Goal: Check status: Check status

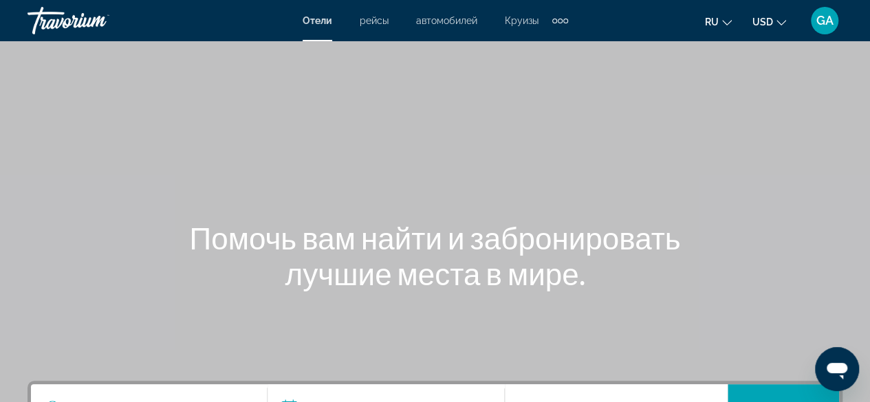
click at [821, 26] on span "GA" at bounding box center [824, 21] width 17 height 14
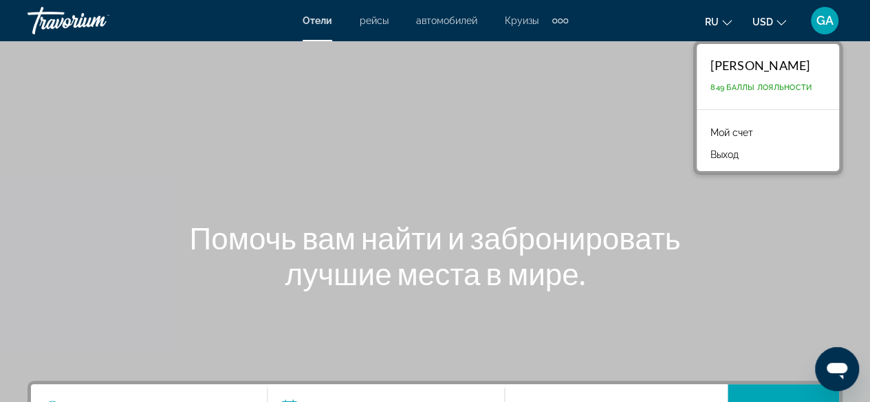
click at [710, 89] on span "849 Баллы лояльности" at bounding box center [760, 87] width 101 height 9
click at [710, 69] on div "[PERSON_NAME]" at bounding box center [760, 65] width 101 height 15
click at [697, 73] on div "GULNAR ABILMAZHINOVA 849 Баллы лояльности" at bounding box center [768, 76] width 142 height 65
click at [829, 19] on span "GA" at bounding box center [824, 21] width 17 height 14
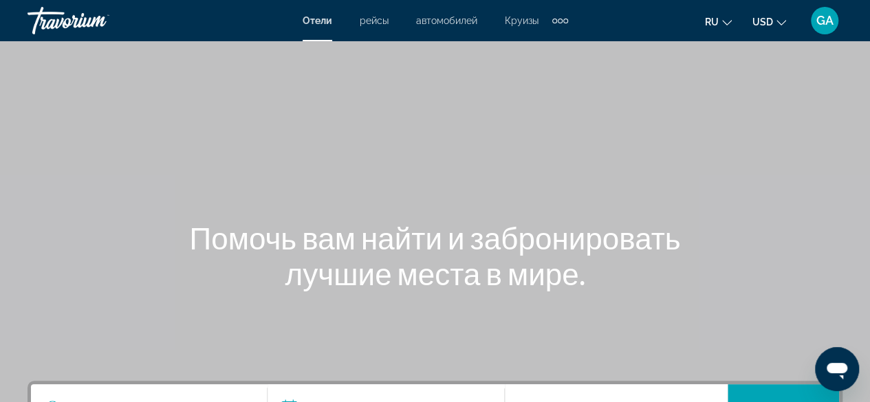
click at [820, 23] on span "GA" at bounding box center [824, 21] width 17 height 14
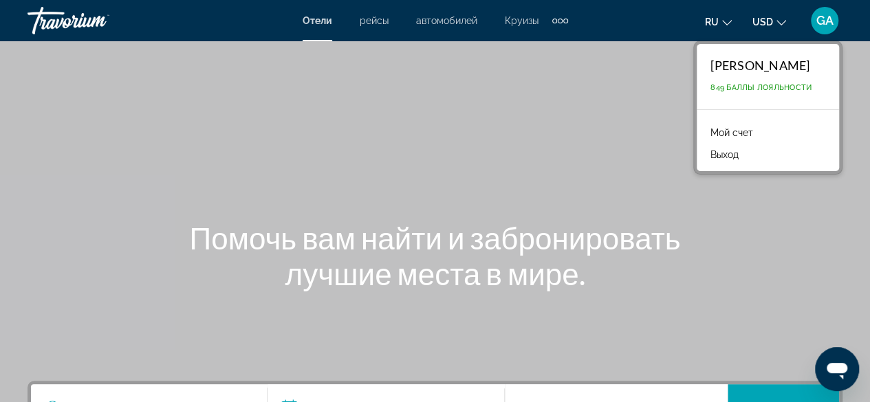
click at [710, 87] on span "849 Баллы лояльности" at bounding box center [760, 87] width 101 height 9
click at [704, 134] on link "Мой счет" at bounding box center [732, 133] width 56 height 18
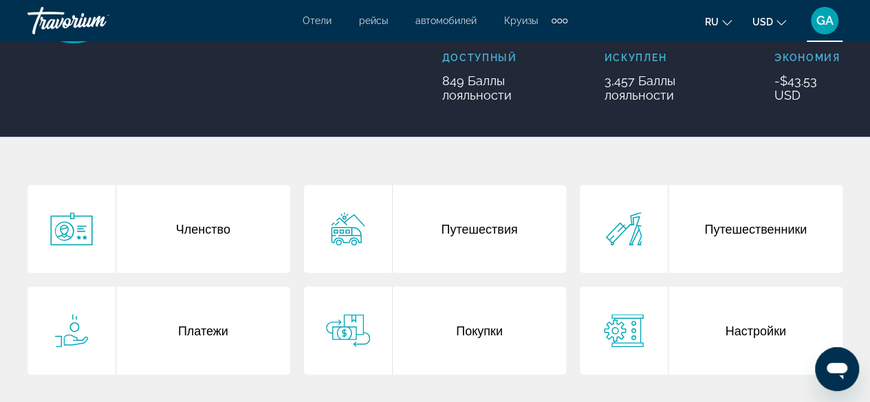
scroll to position [206, 0]
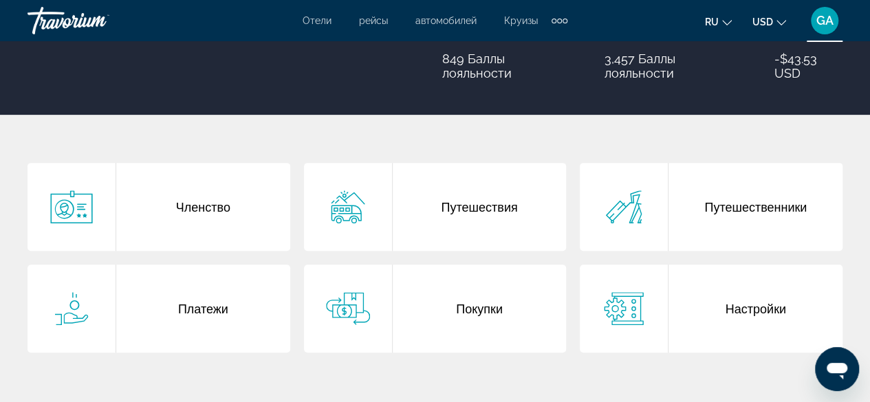
click at [476, 314] on div "Покупки" at bounding box center [480, 309] width 174 height 88
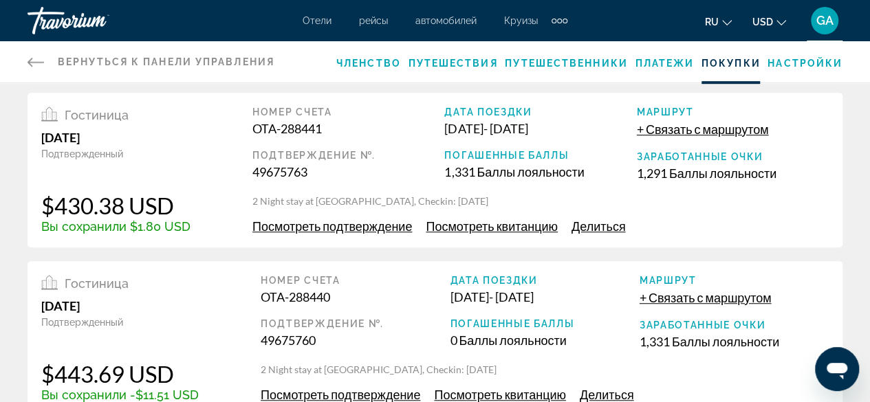
scroll to position [481, 0]
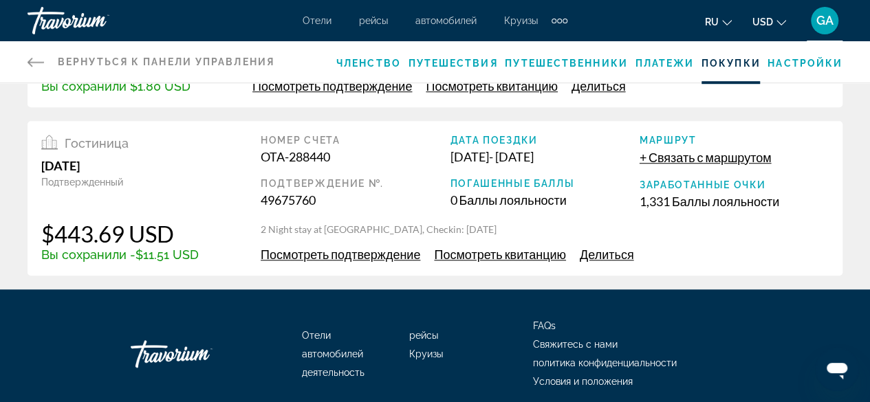
click at [406, 255] on span "Посмотреть подтверждение" at bounding box center [341, 254] width 160 height 15
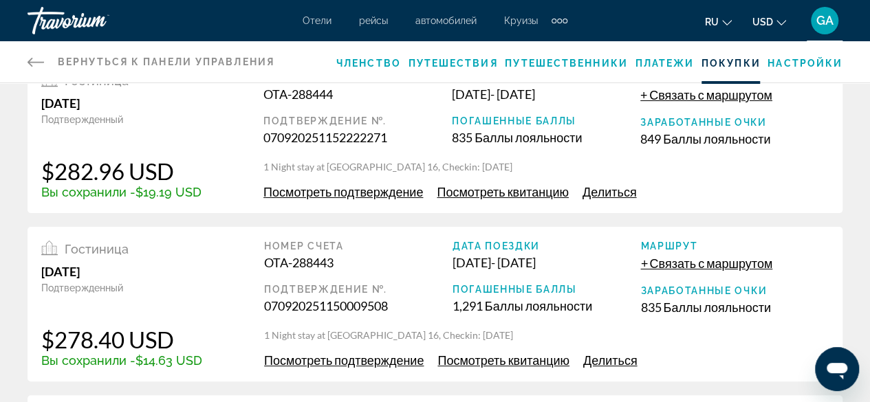
scroll to position [69, 0]
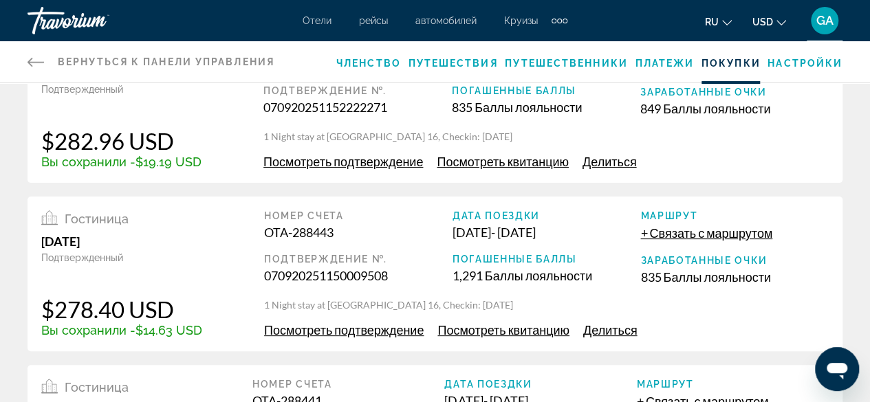
click at [381, 334] on span "Посмотреть подтверждение" at bounding box center [344, 330] width 160 height 15
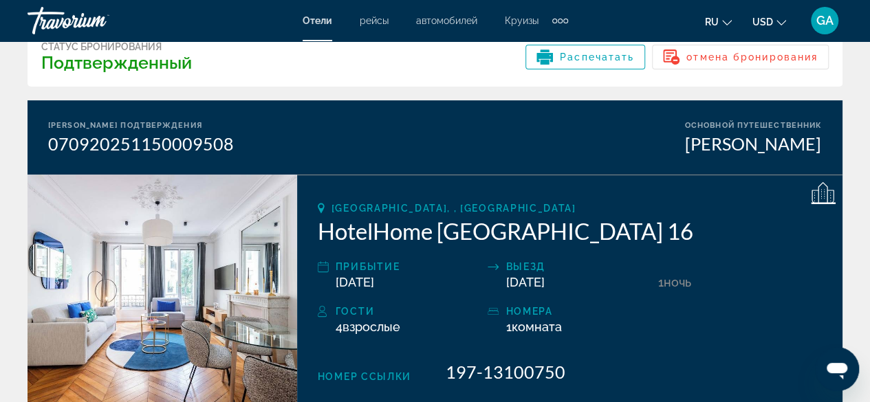
scroll to position [138, 0]
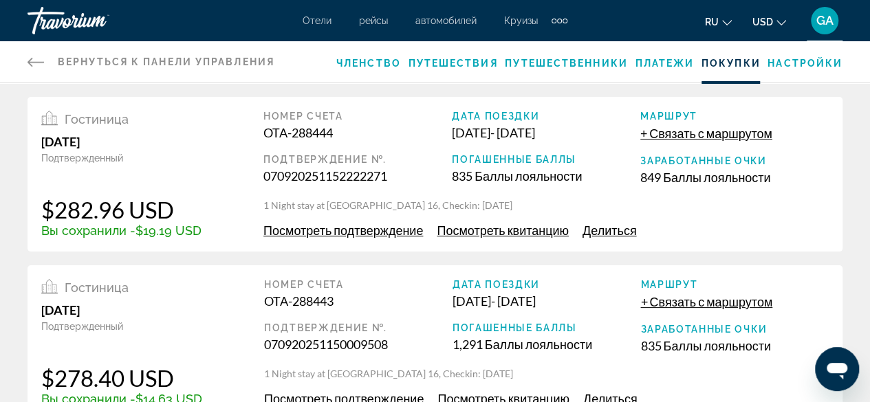
click at [369, 233] on span "Посмотреть подтверждение" at bounding box center [343, 230] width 160 height 15
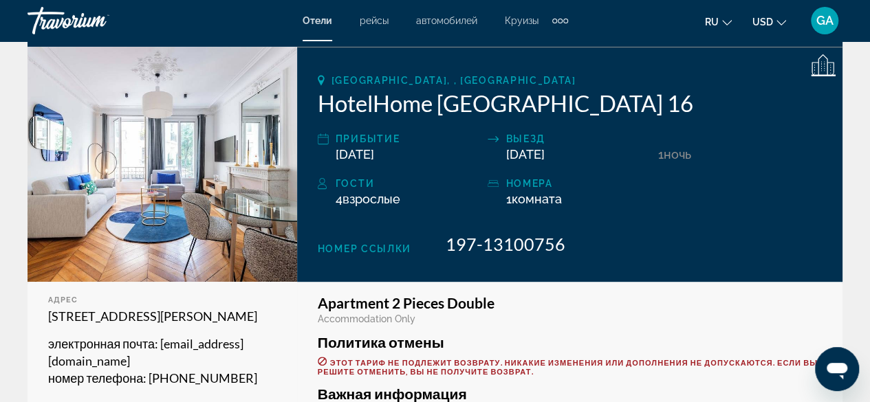
scroll to position [206, 0]
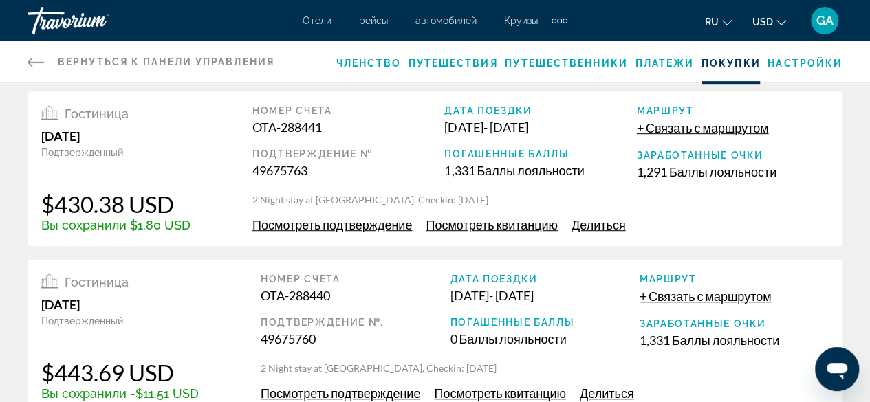
scroll to position [344, 0]
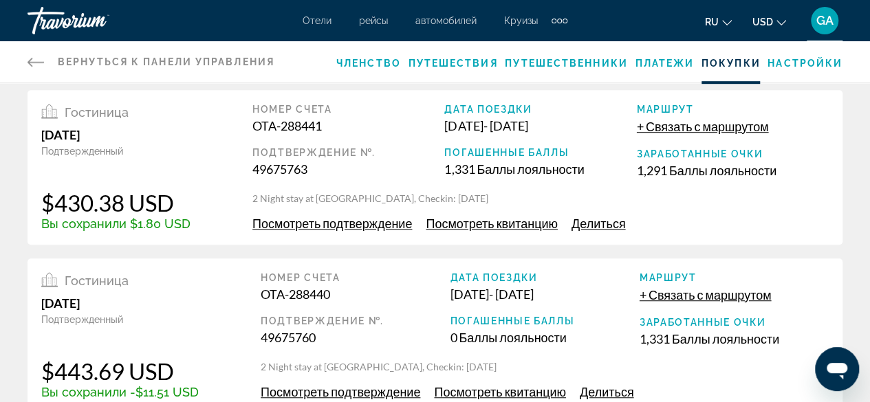
click at [356, 223] on span "Посмотреть подтверждение" at bounding box center [332, 223] width 160 height 15
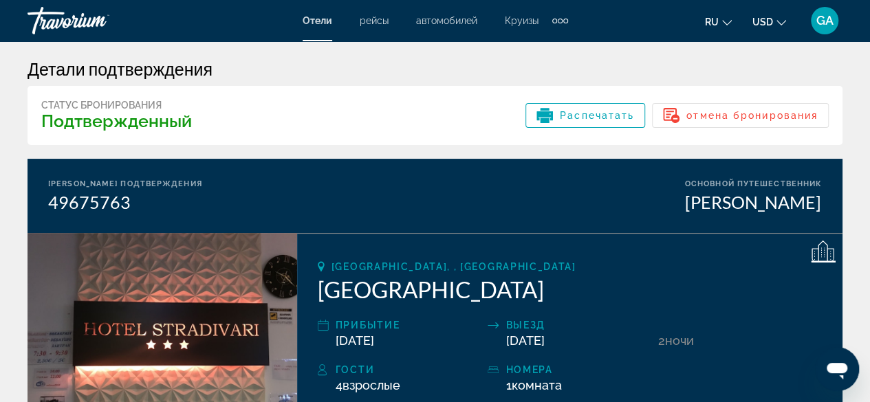
scroll to position [138, 0]
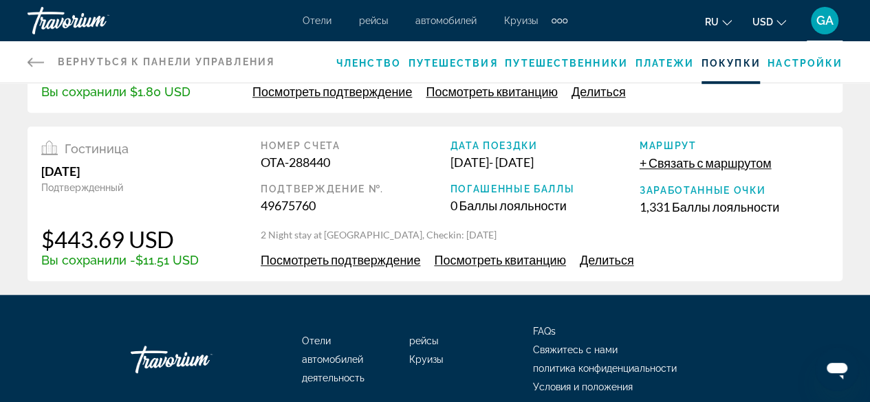
scroll to position [481, 0]
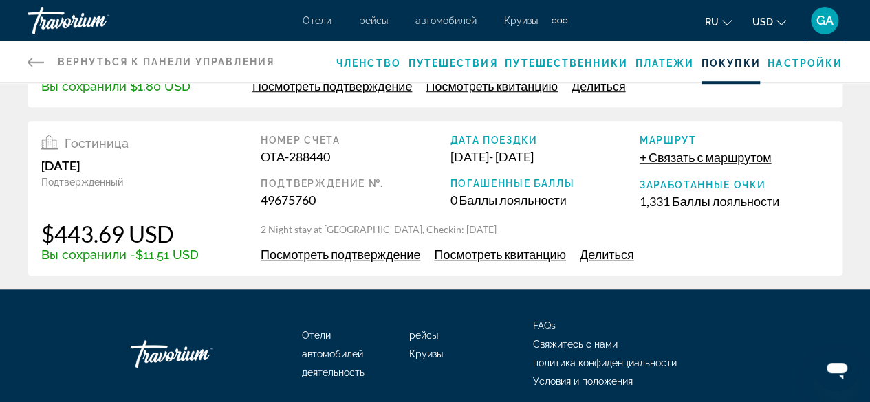
click at [319, 253] on span "Посмотреть подтверждение" at bounding box center [341, 254] width 160 height 15
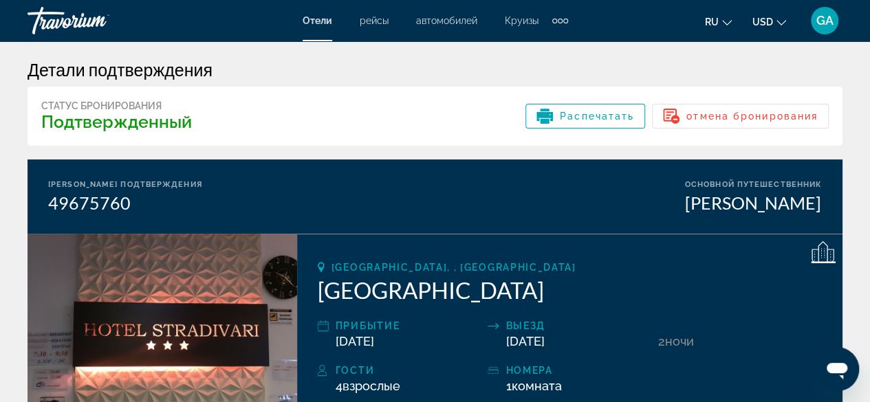
scroll to position [138, 0]
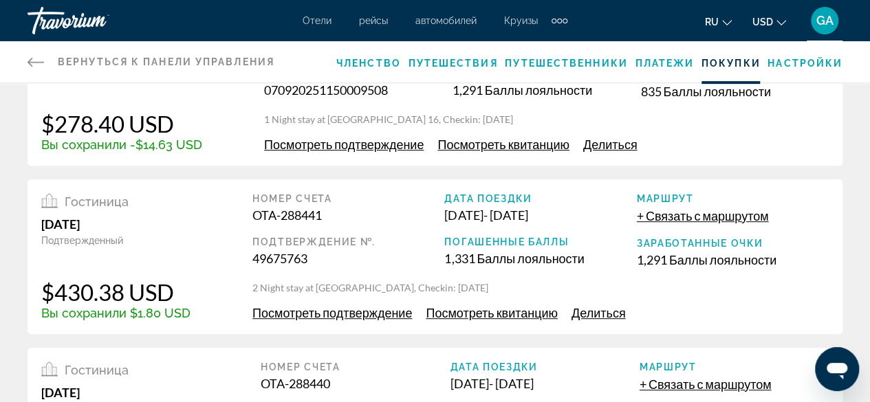
scroll to position [275, 0]
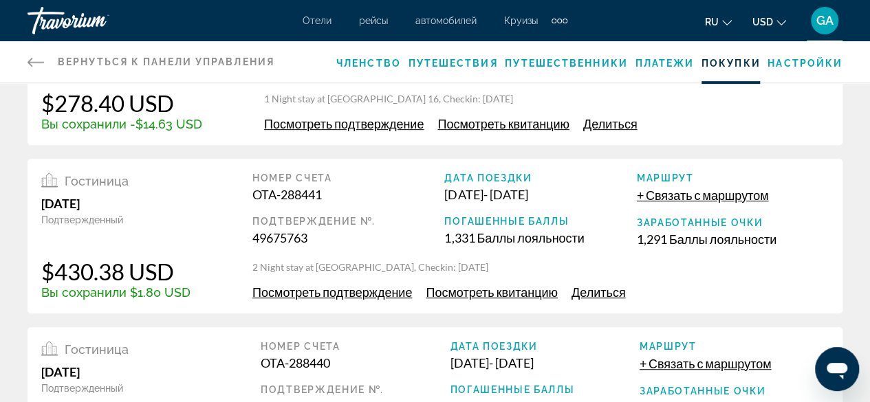
click at [358, 291] on span "Посмотреть подтверждение" at bounding box center [332, 292] width 160 height 15
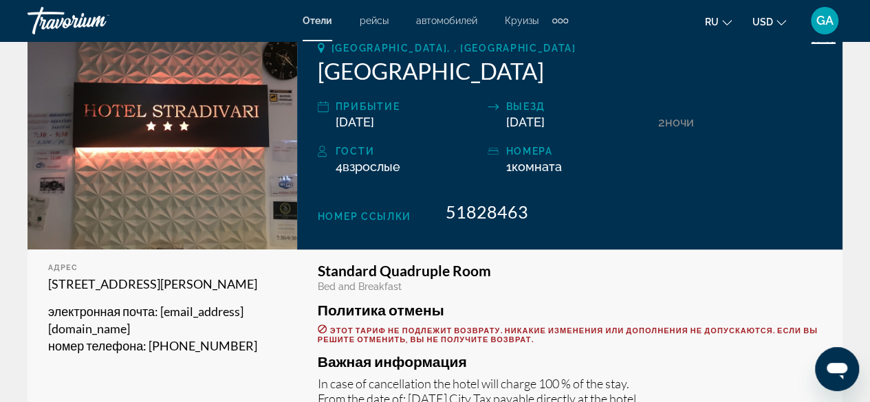
scroll to position [138, 0]
